Goal: Transaction & Acquisition: Subscribe to service/newsletter

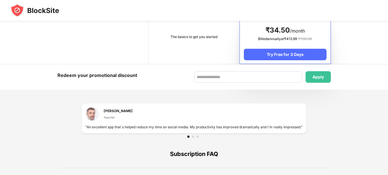
scroll to position [259, 0]
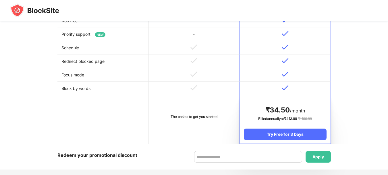
click at [201, 83] on td at bounding box center [194, 88] width 91 height 14
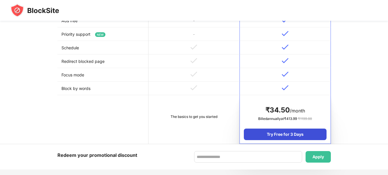
click at [264, 131] on div "Try Free for 3 Days" at bounding box center [285, 133] width 83 height 11
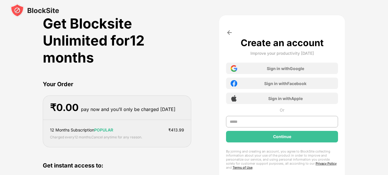
scroll to position [0, 0]
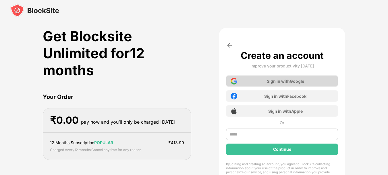
click at [292, 85] on div "Sign in with Google" at bounding box center [282, 80] width 112 height 11
